Goal: Information Seeking & Learning: Learn about a topic

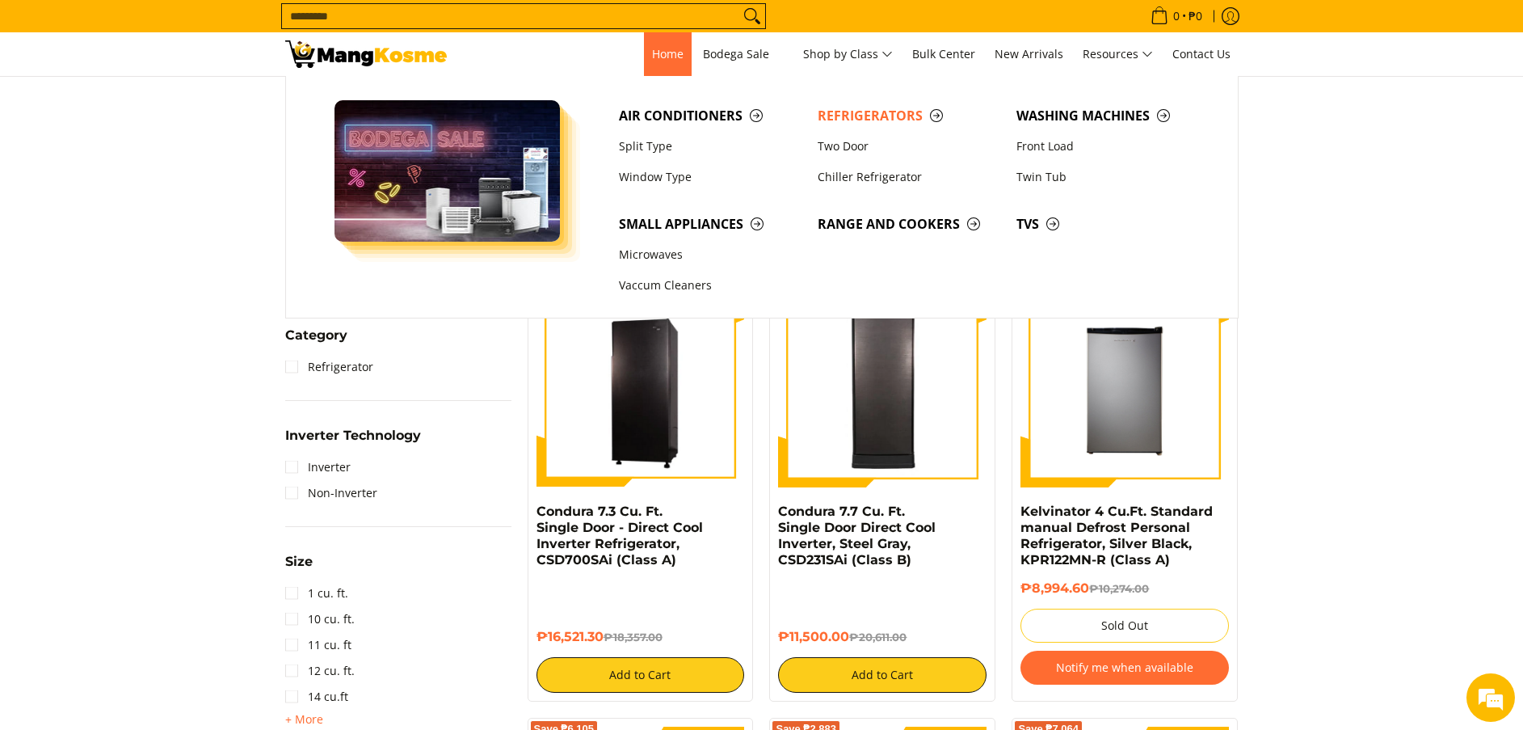
click at [682, 58] on link "Home" at bounding box center [668, 54] width 48 height 44
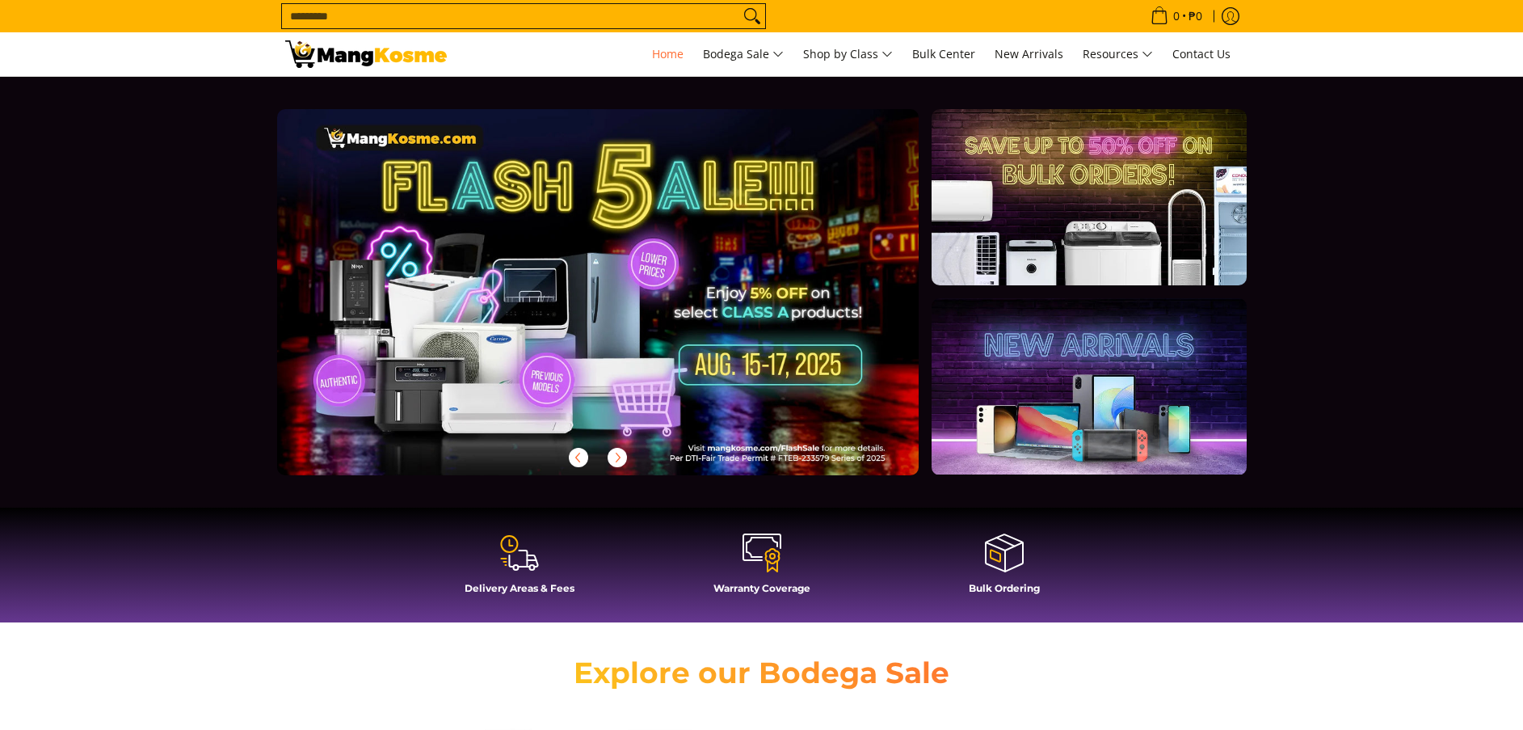
drag, startPoint x: 0, startPoint y: 0, endPoint x: 560, endPoint y: 113, distance: 571.3
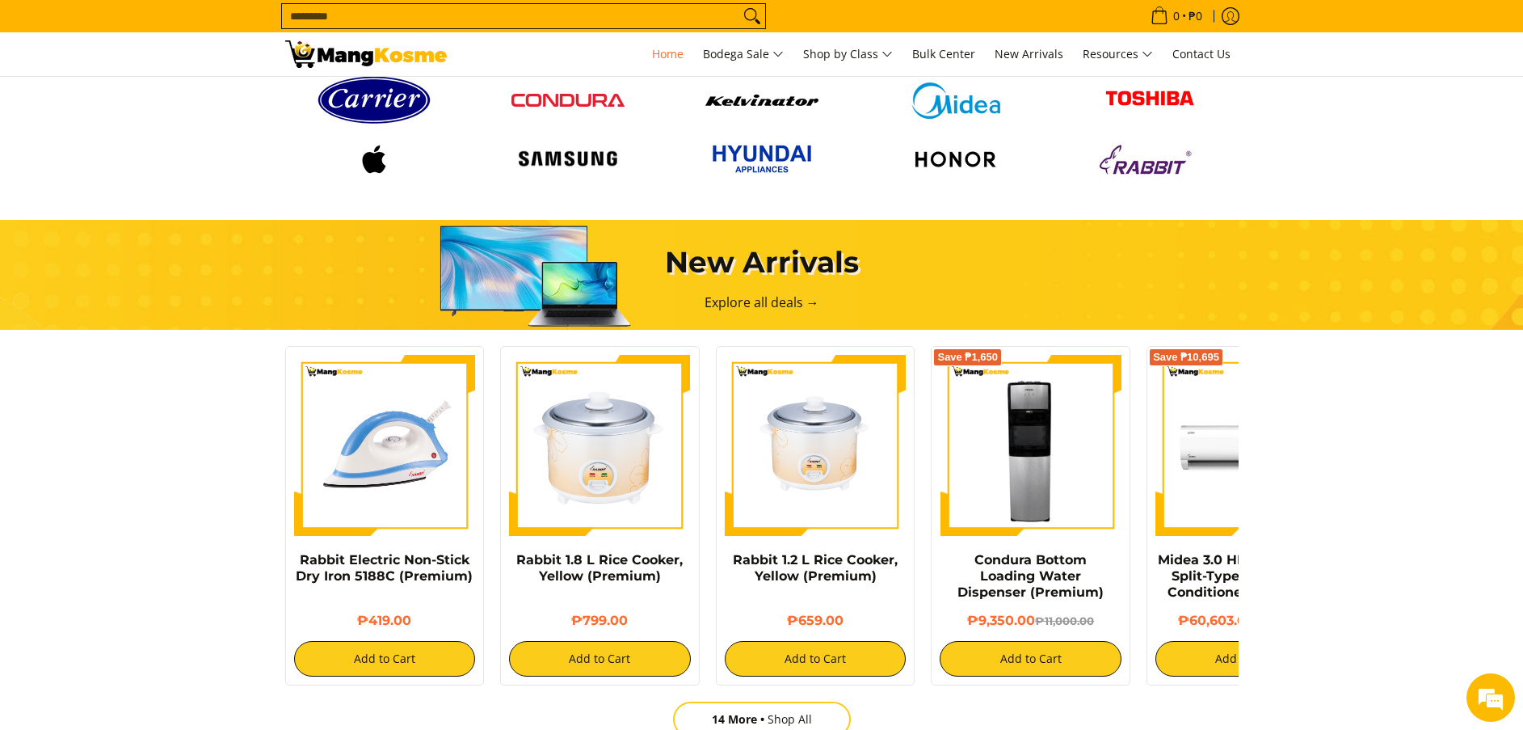
scroll to position [3820, 0]
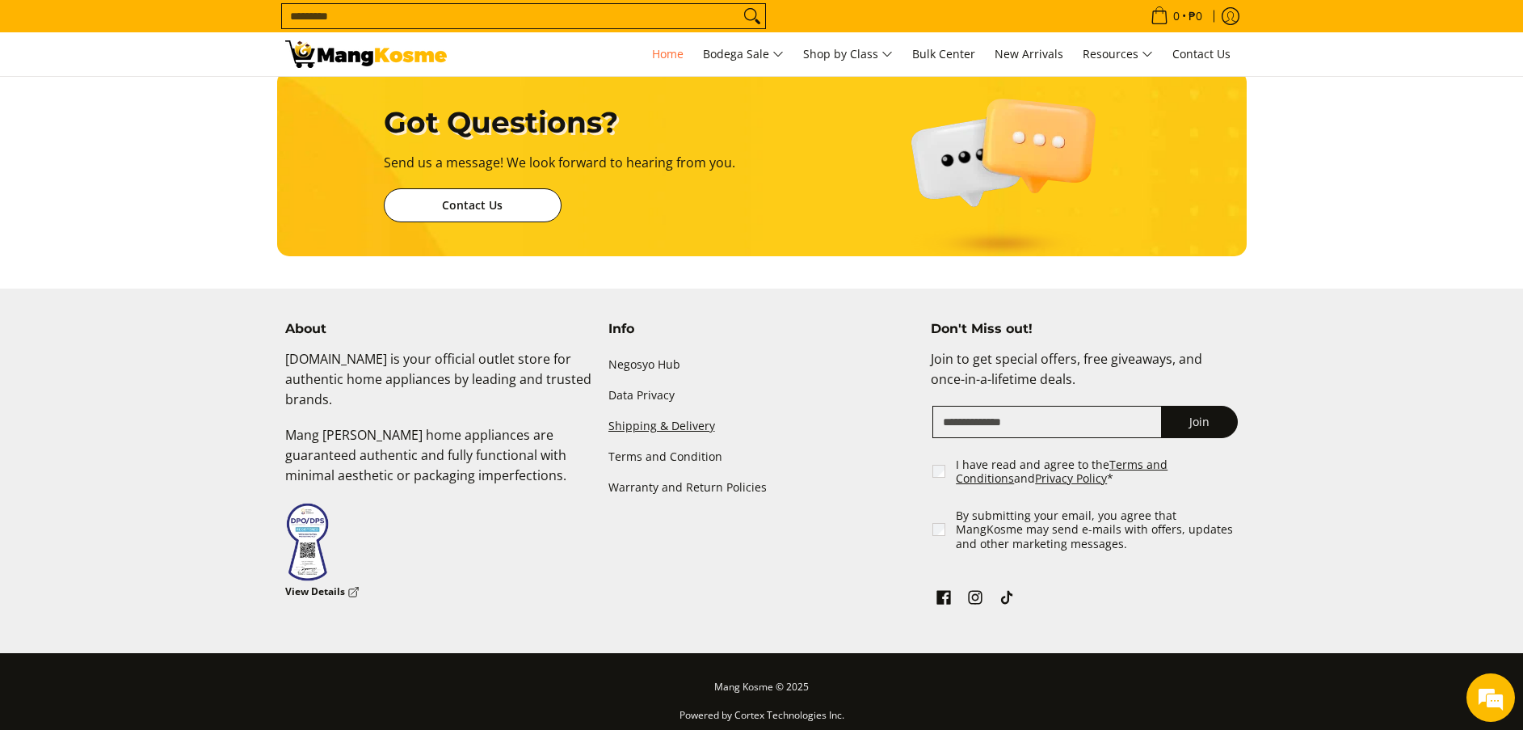
click at [656, 415] on link "Shipping & Delivery" at bounding box center [761, 425] width 307 height 31
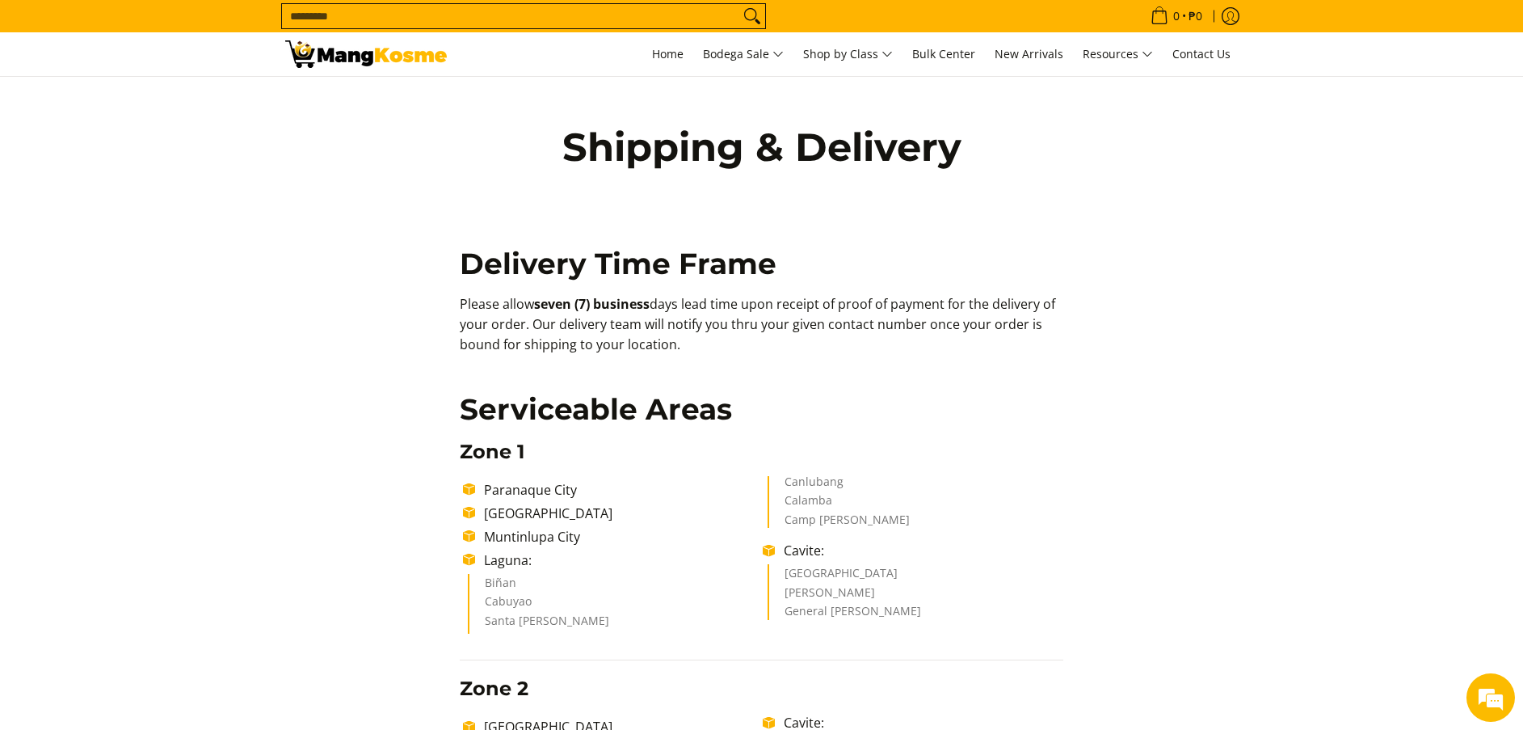
drag, startPoint x: 699, startPoint y: 345, endPoint x: 369, endPoint y: 293, distance: 333.8
copy p "Please allow seven (7) business days lead time upon receipt of proof of payment…"
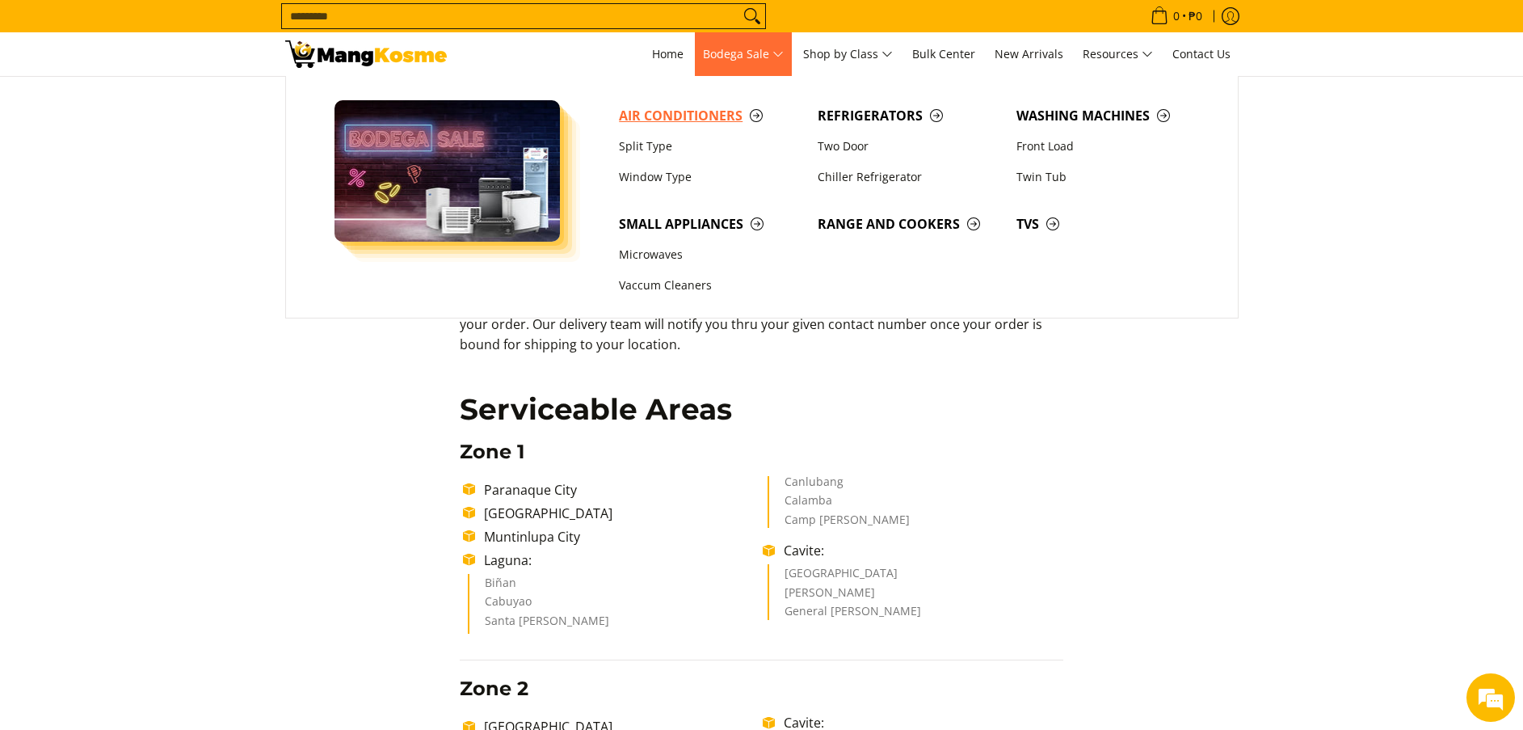
drag, startPoint x: 688, startPoint y: 108, endPoint x: 608, endPoint y: 3, distance: 132.0
click at [688, 108] on span "Air Conditioners" at bounding box center [710, 116] width 183 height 20
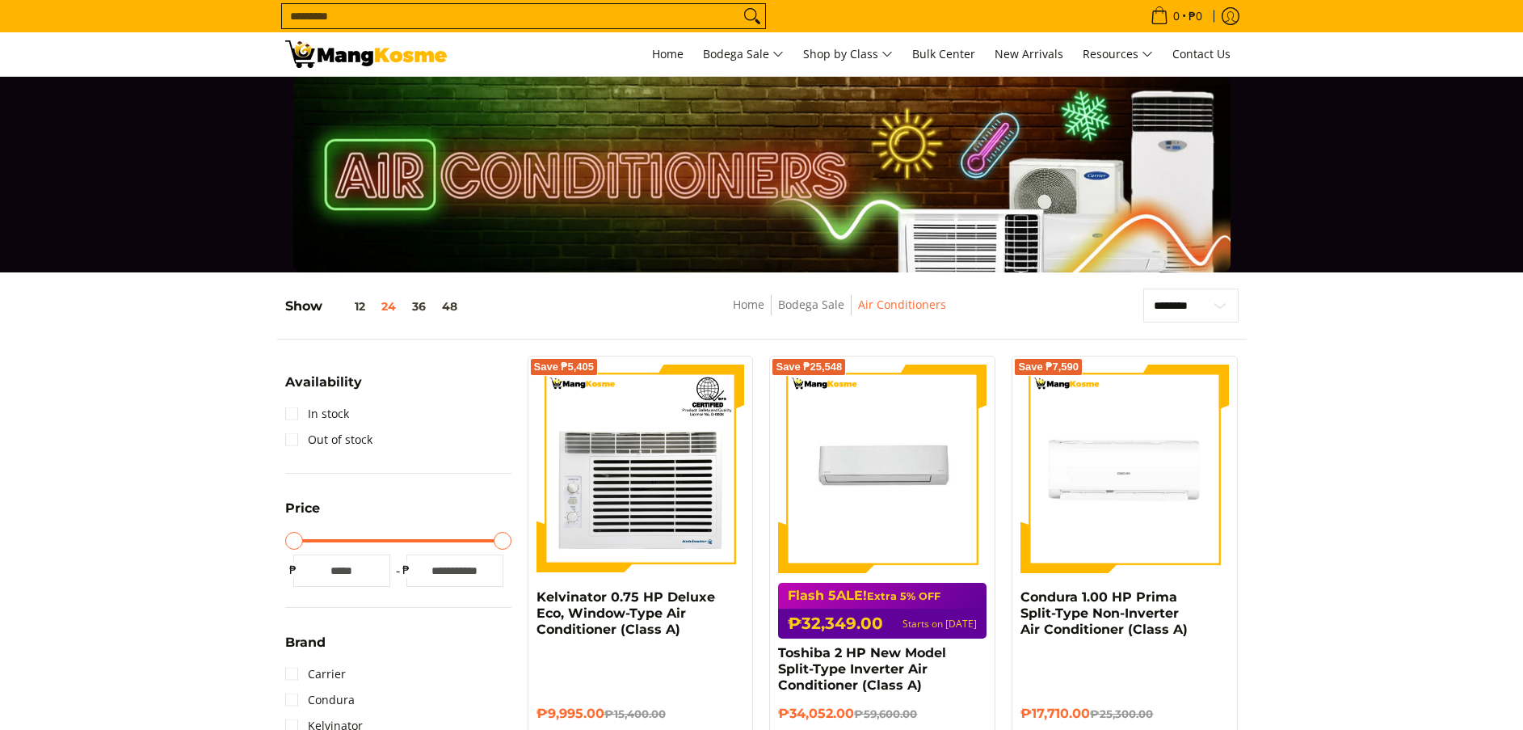
click at [65, 128] on div at bounding box center [761, 175] width 1523 height 196
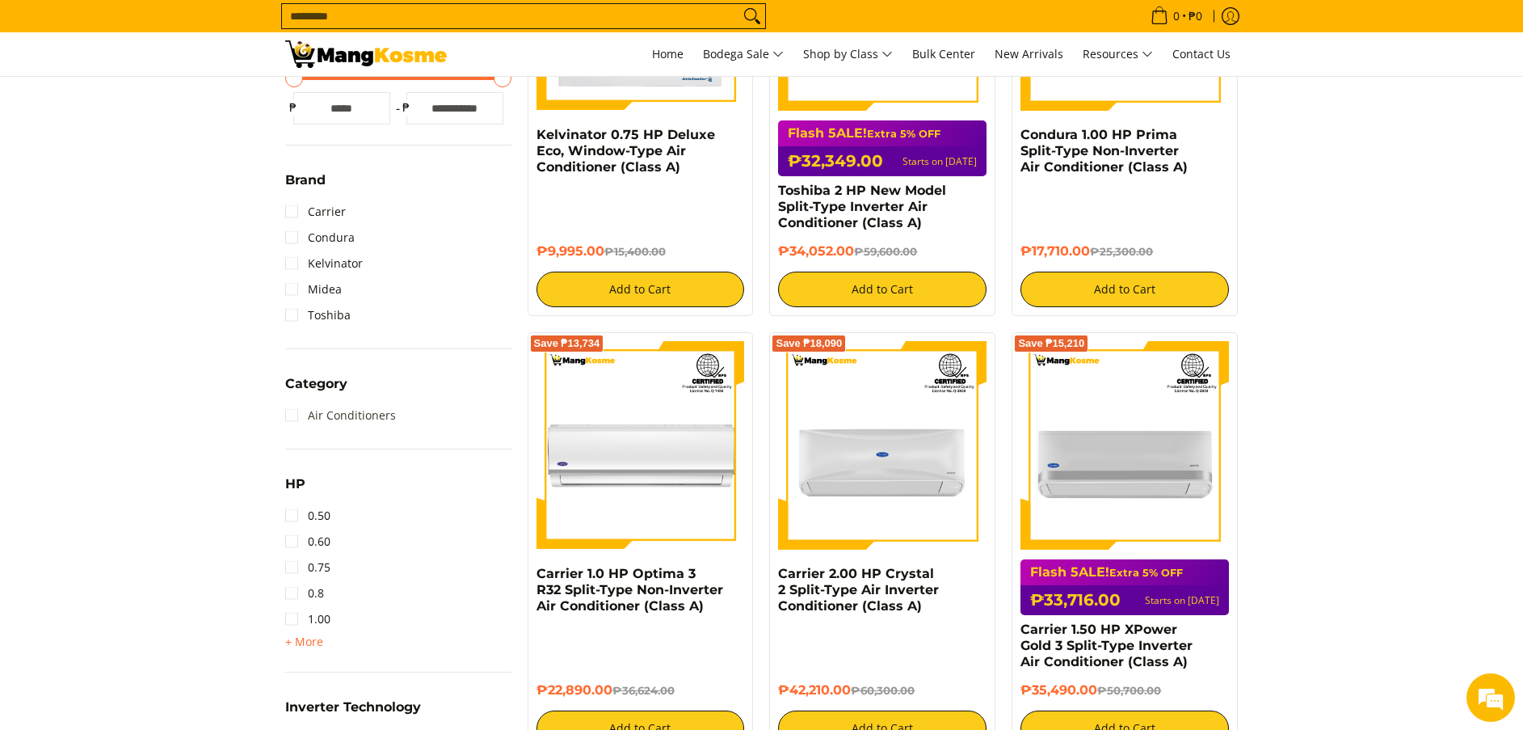
scroll to position [485, 0]
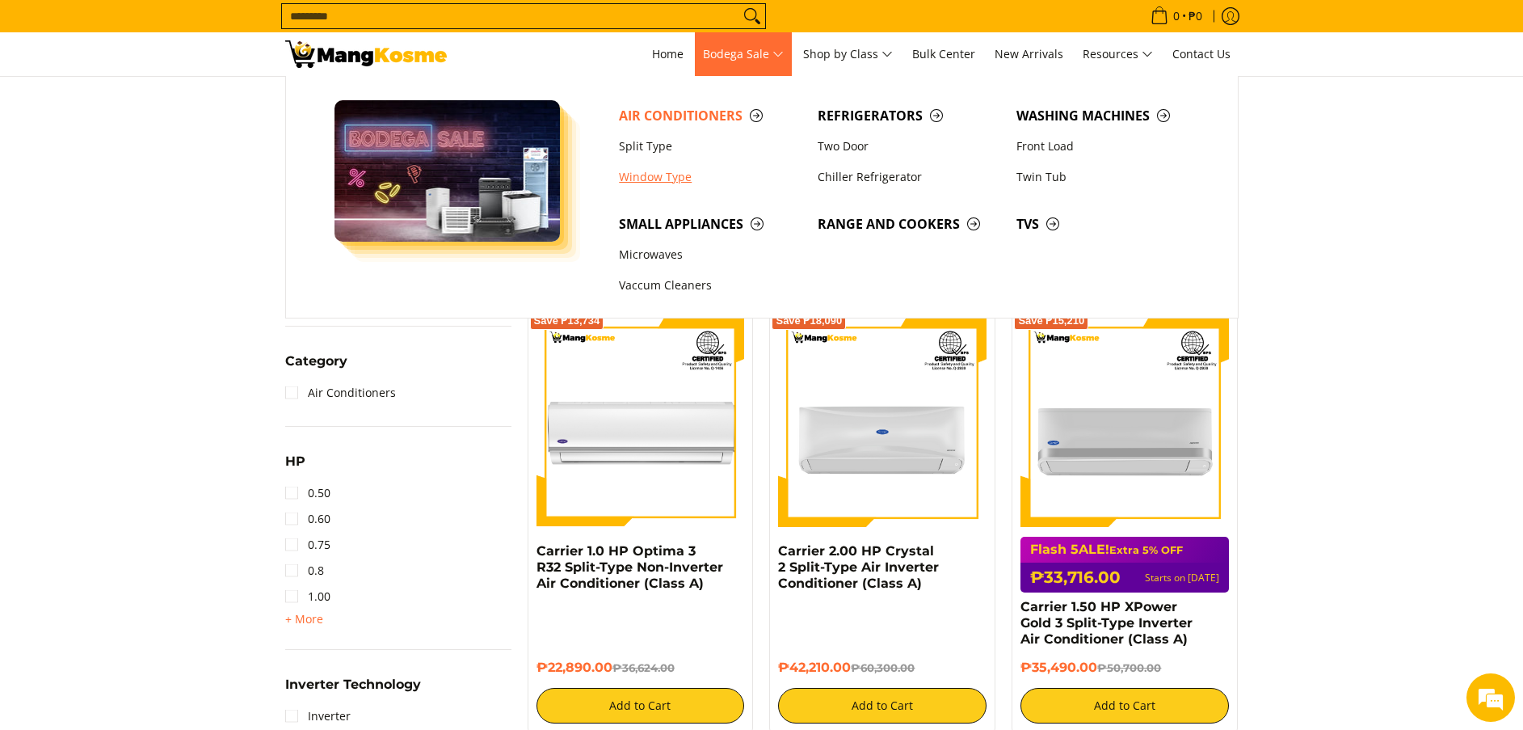
click at [669, 166] on link "Window Type" at bounding box center [710, 177] width 199 height 31
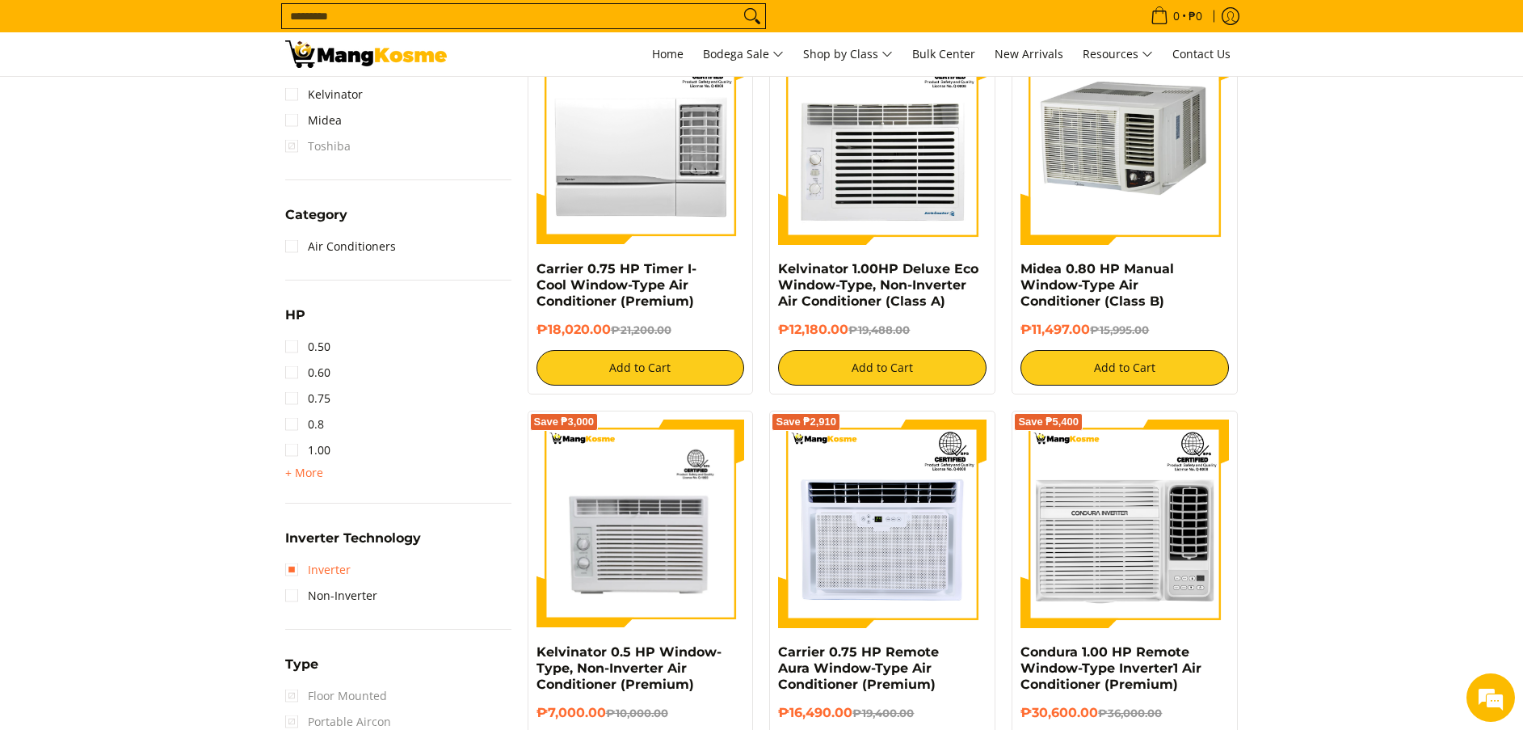
click at [340, 570] on link "Inverter" at bounding box center [317, 570] width 65 height 26
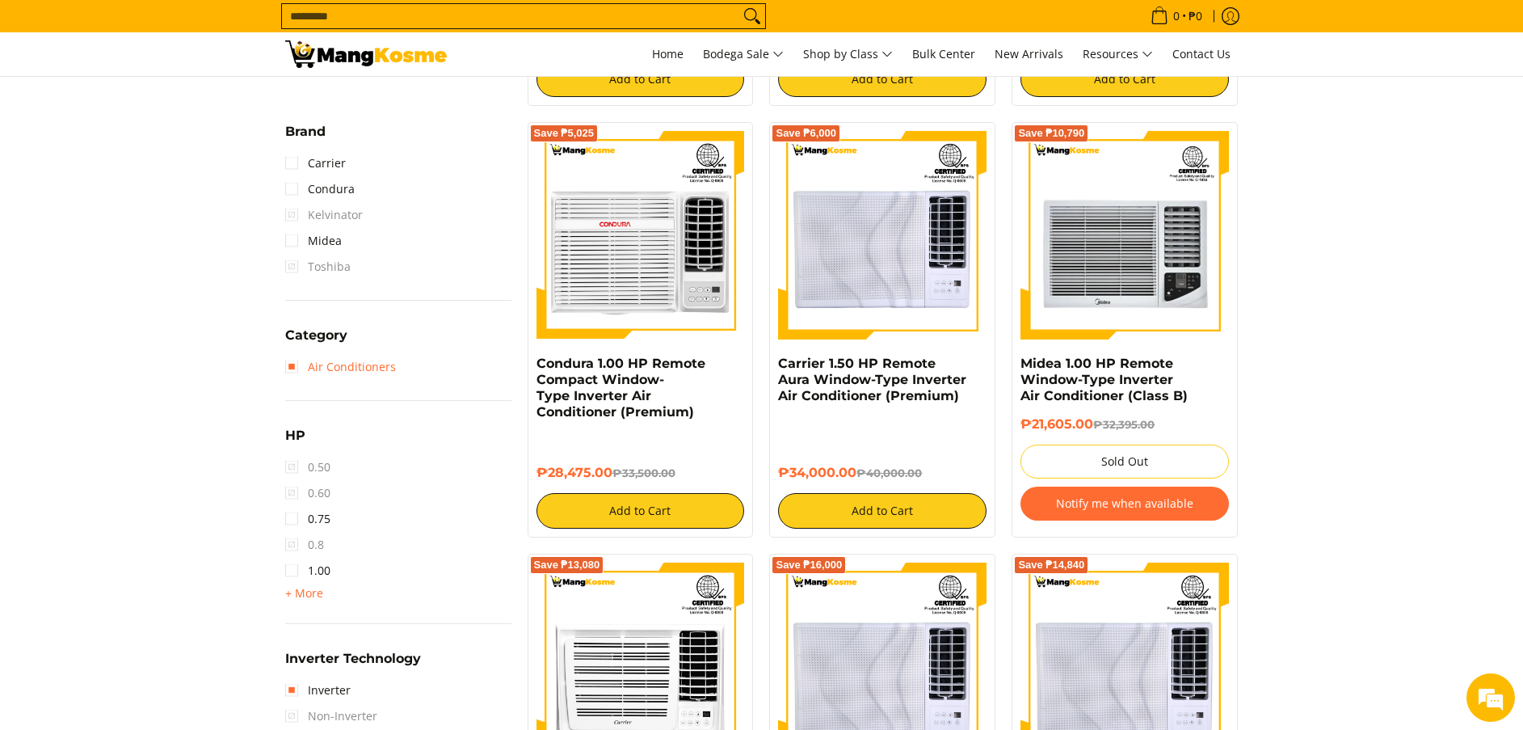
scroll to position [705, 0]
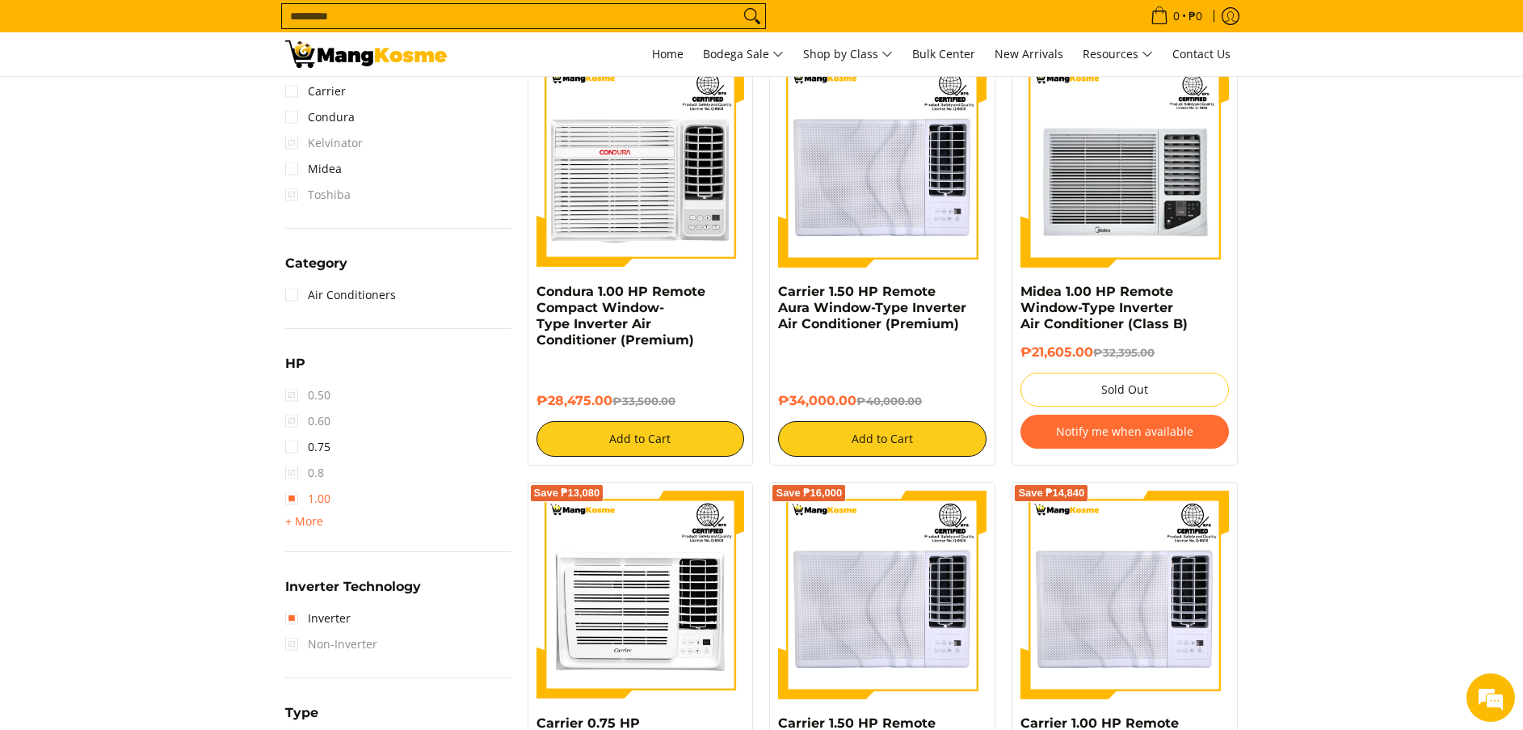
click at [323, 501] on link "1.00" at bounding box center [307, 499] width 45 height 26
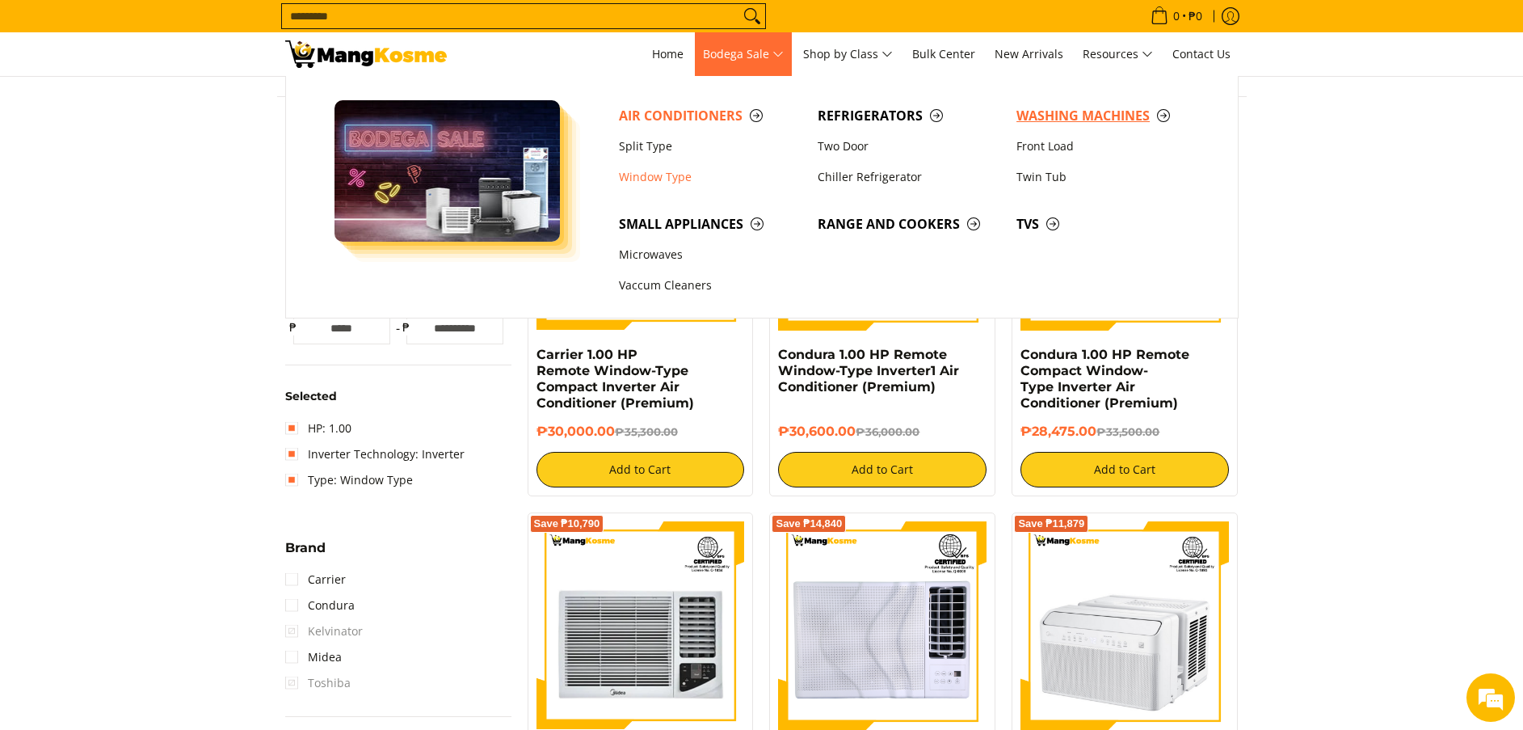
click at [1022, 111] on span "Washing Machines" at bounding box center [1107, 116] width 183 height 20
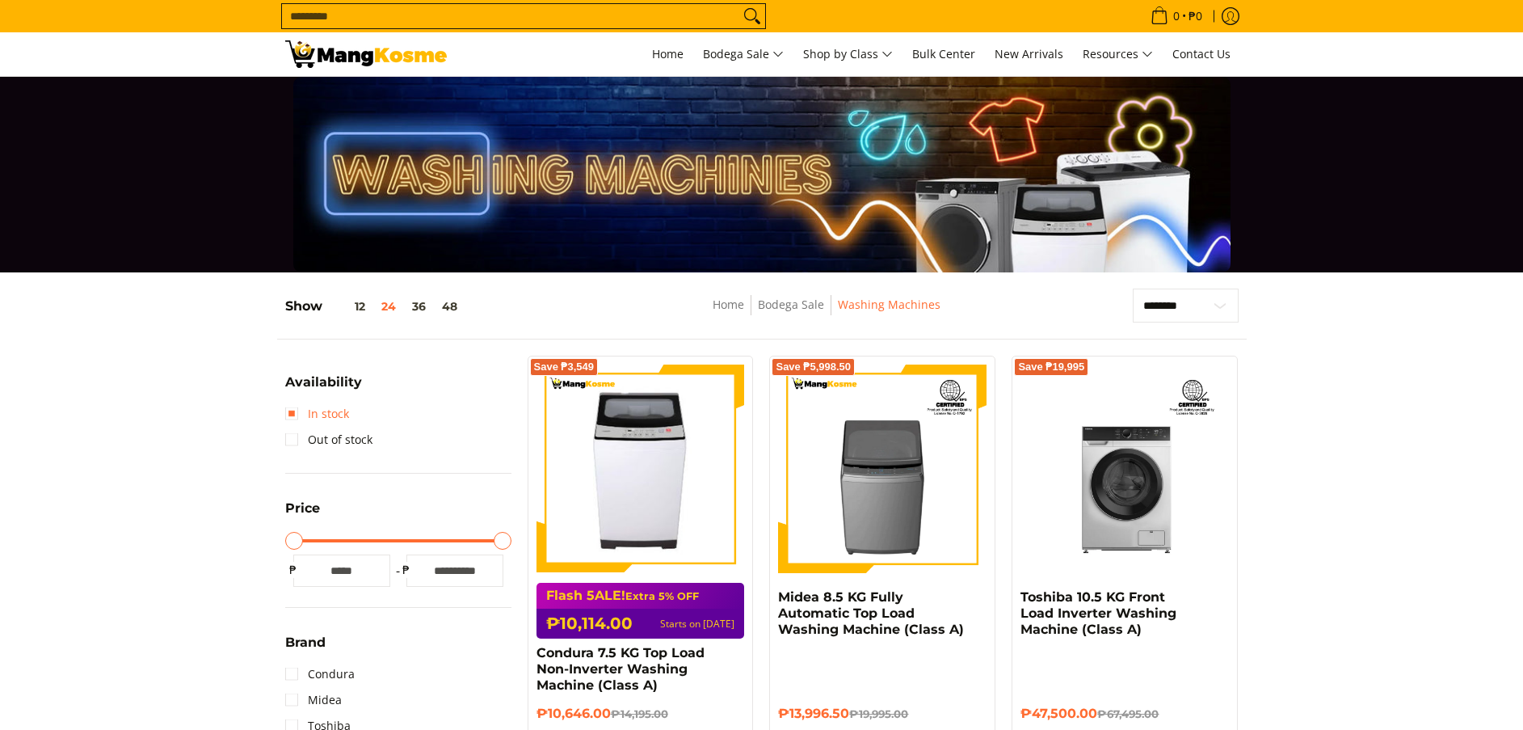
click at [330, 404] on link "In stock" at bounding box center [317, 414] width 64 height 26
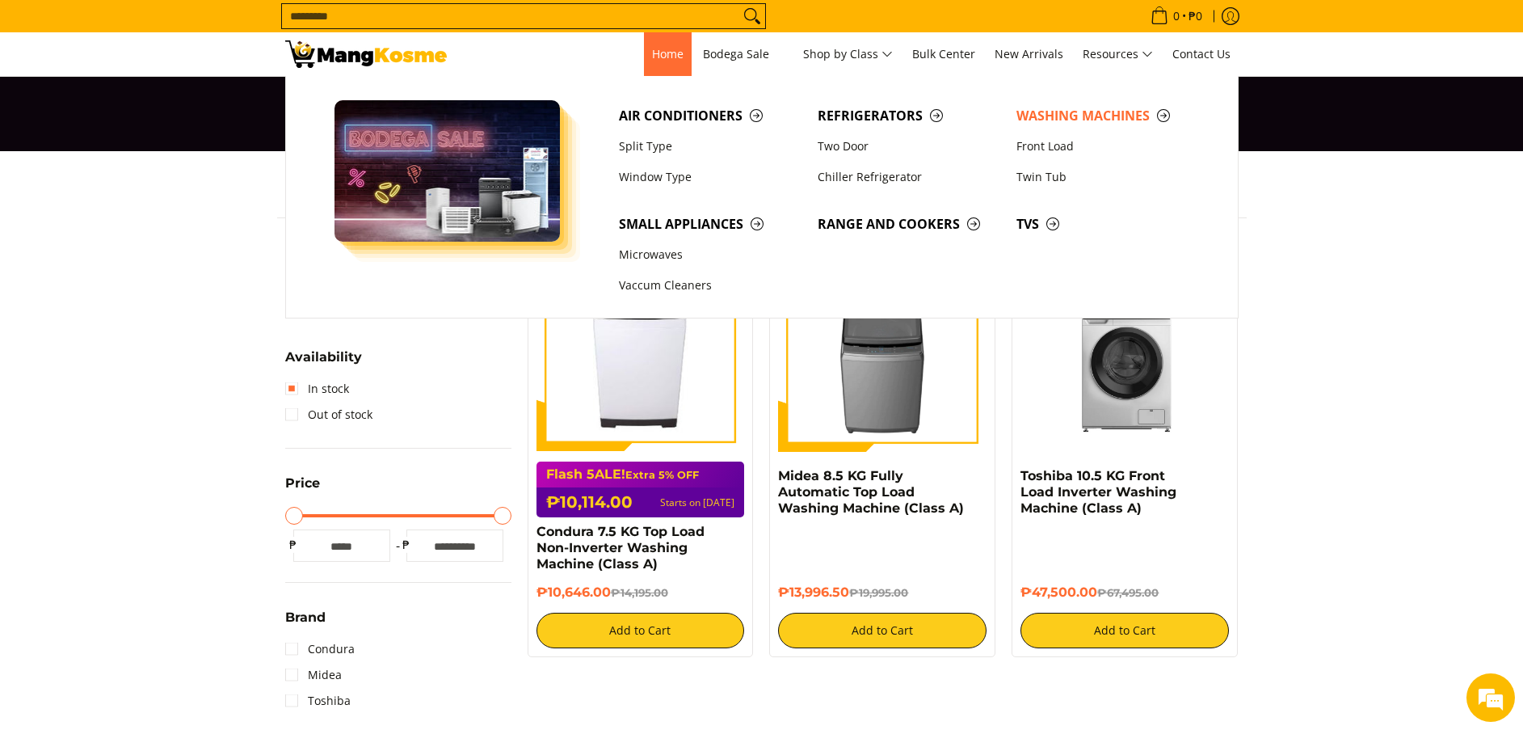
drag, startPoint x: 664, startPoint y: 66, endPoint x: 664, endPoint y: 57, distance: 9.7
click at [664, 66] on link "Home" at bounding box center [668, 54] width 48 height 44
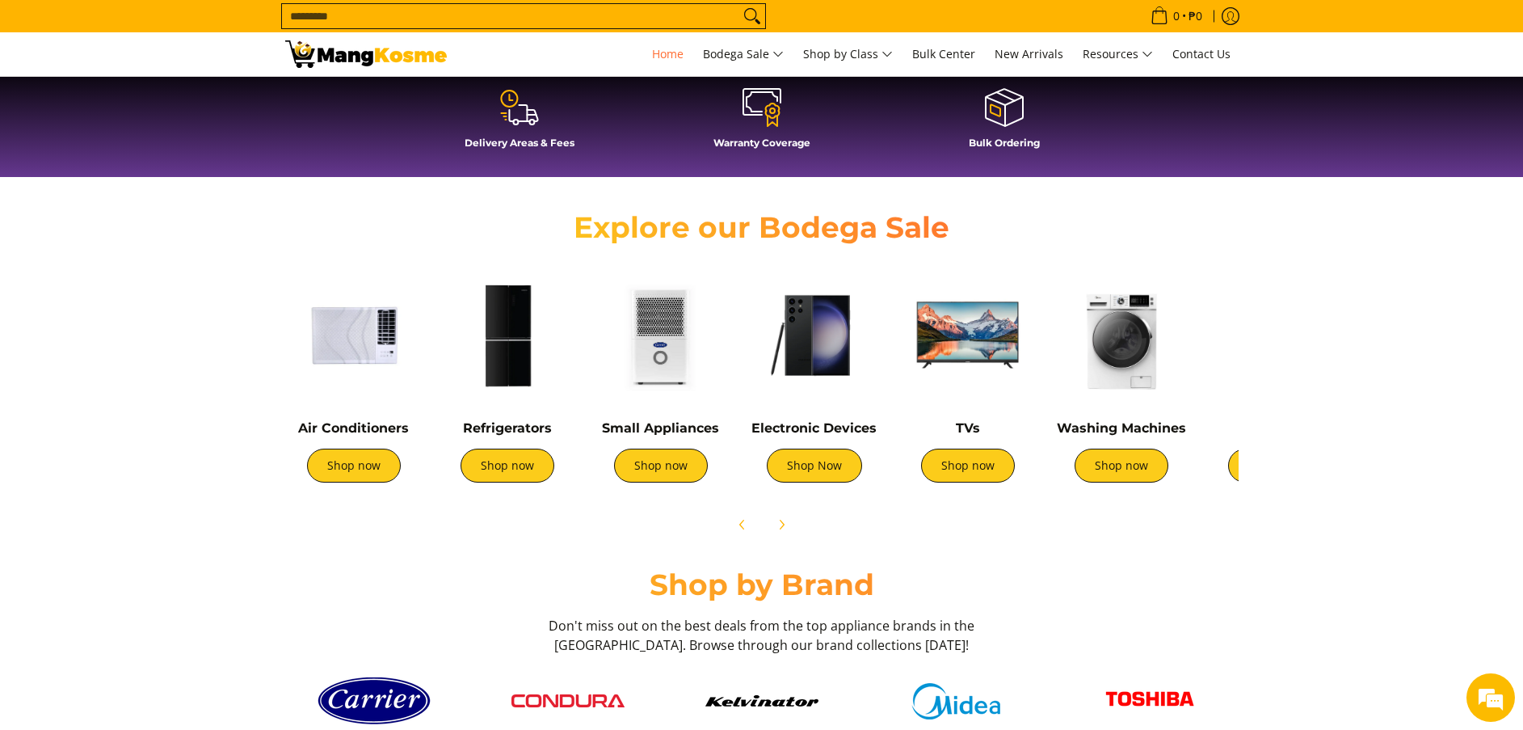
scroll to position [3804, 0]
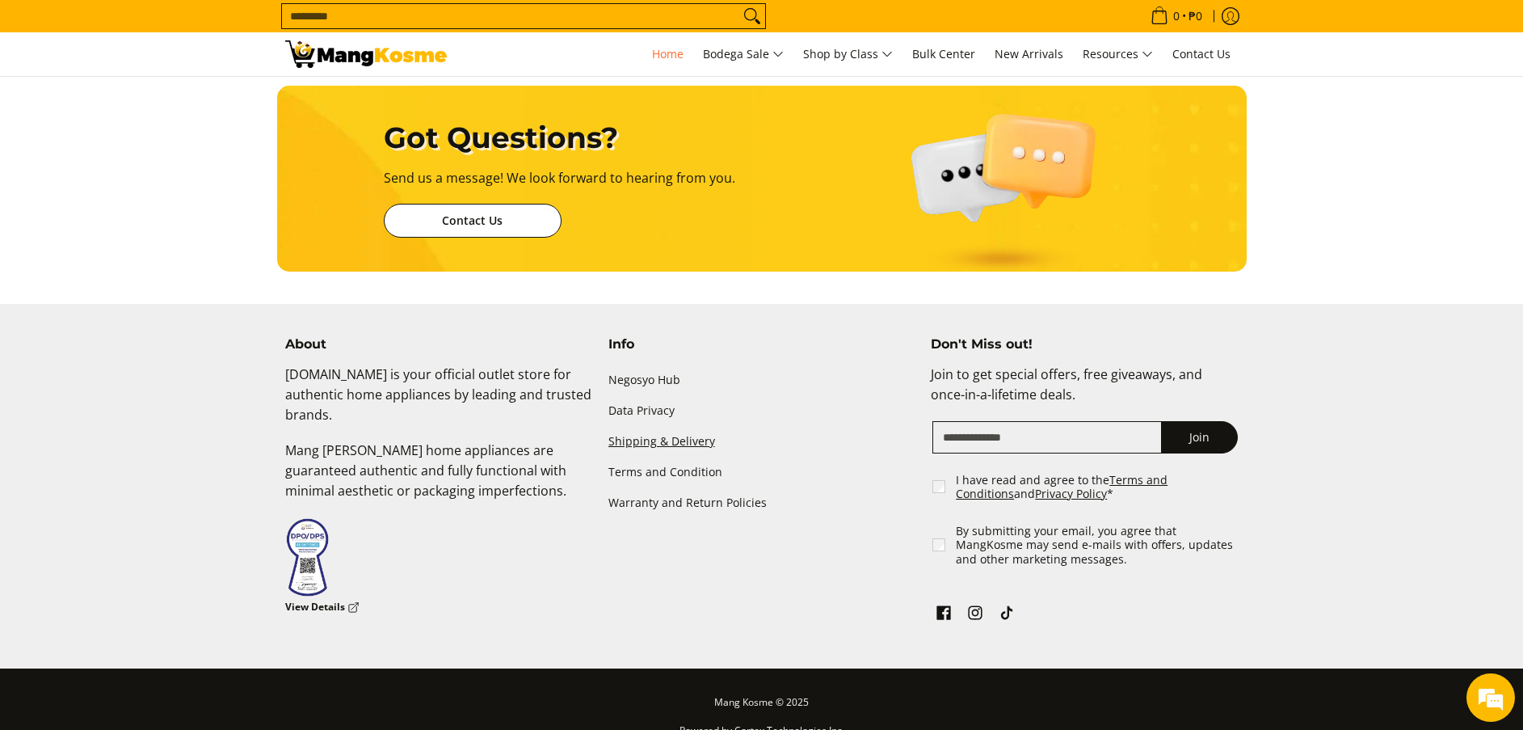
click at [642, 430] on link "Shipping & Delivery" at bounding box center [761, 441] width 307 height 31
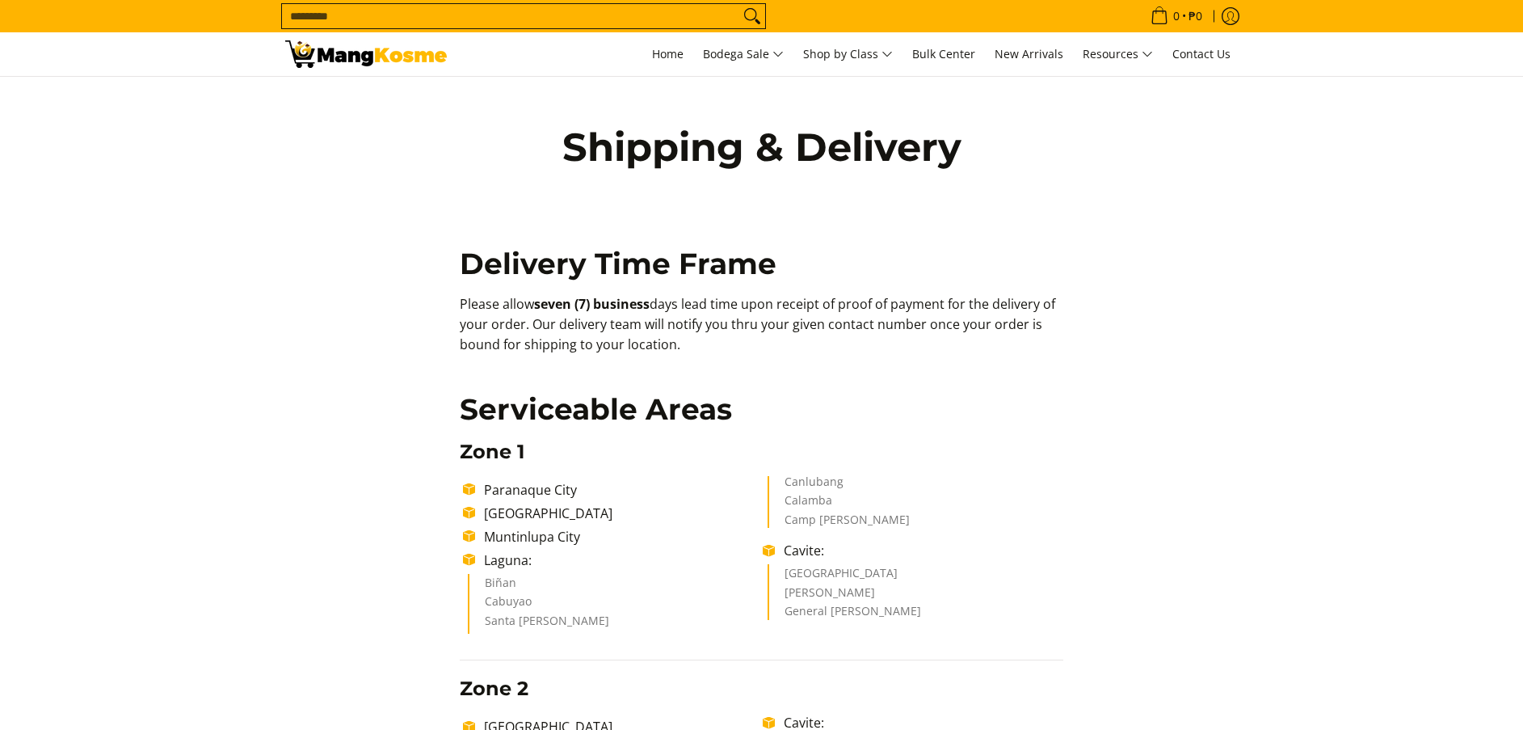
click at [871, 352] on p "Please allow seven (7) business days lead time upon receipt of proof of payment…" at bounding box center [762, 332] width 604 height 76
drag, startPoint x: 691, startPoint y: 343, endPoint x: 454, endPoint y: 303, distance: 240.2
click at [691, 351] on p "Please allow seven (7) business days lead time upon receipt of proof of payment…" at bounding box center [762, 332] width 604 height 76
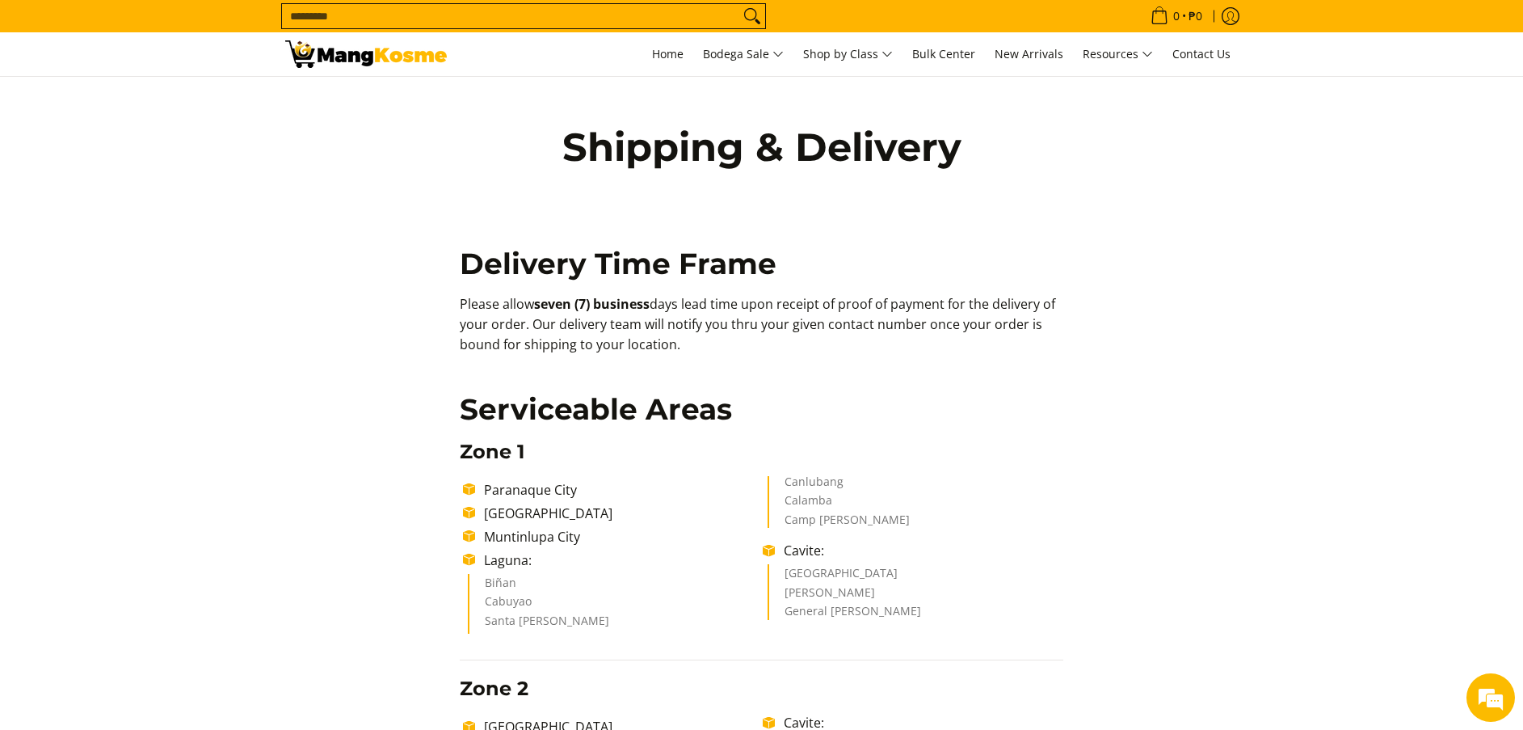
click at [763, 337] on p "Please allow seven (7) business days lead time upon receipt of proof of payment…" at bounding box center [762, 332] width 604 height 76
click at [741, 347] on p "Please allow seven (7) business days lead time upon receipt of proof of payment…" at bounding box center [762, 332] width 604 height 76
copy p "Please allow seven (7) business days lead time upon receipt of proof of payment…"
drag, startPoint x: 709, startPoint y: 344, endPoint x: 366, endPoint y: 310, distance: 344.3
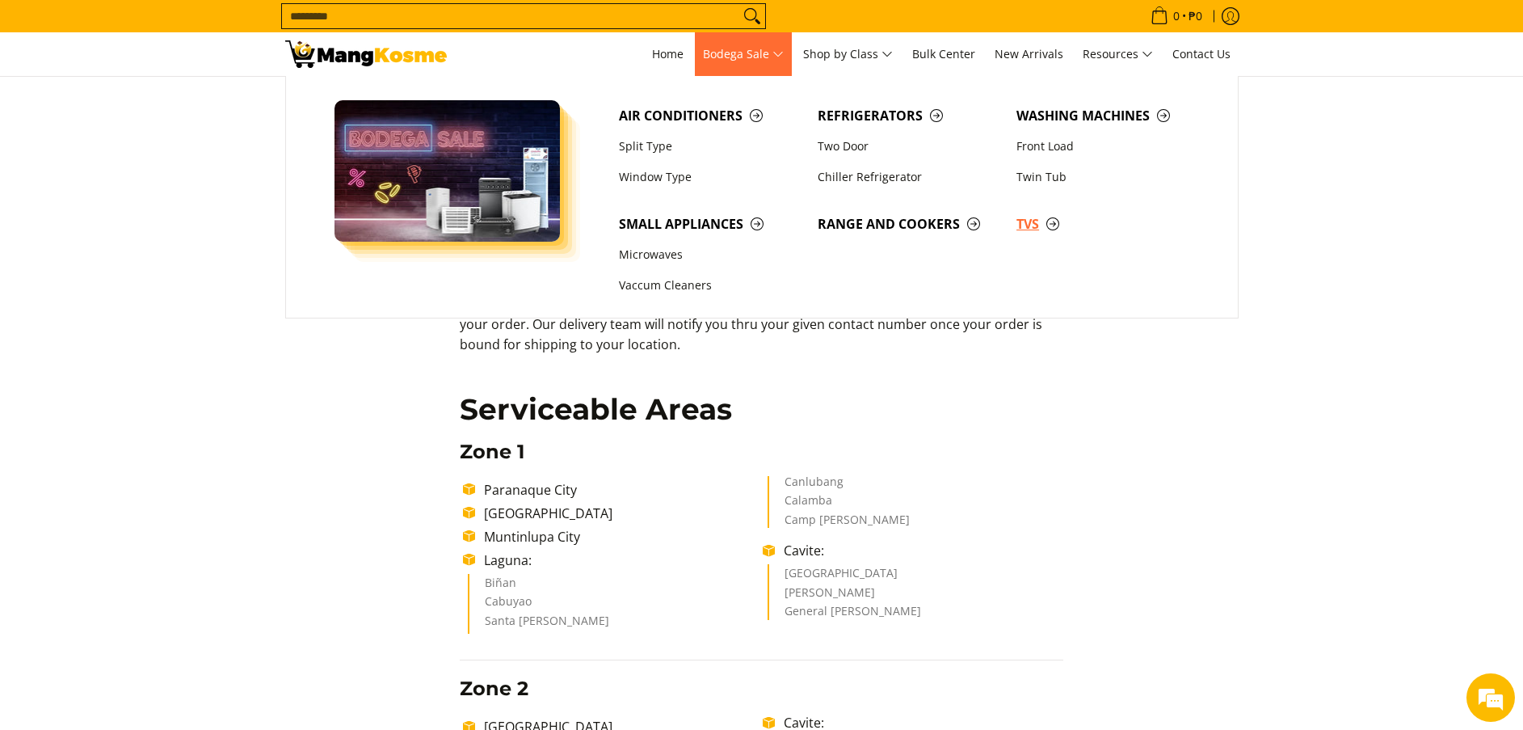
click at [1027, 221] on span "TVs" at bounding box center [1107, 224] width 183 height 20
